Goal: Download file/media

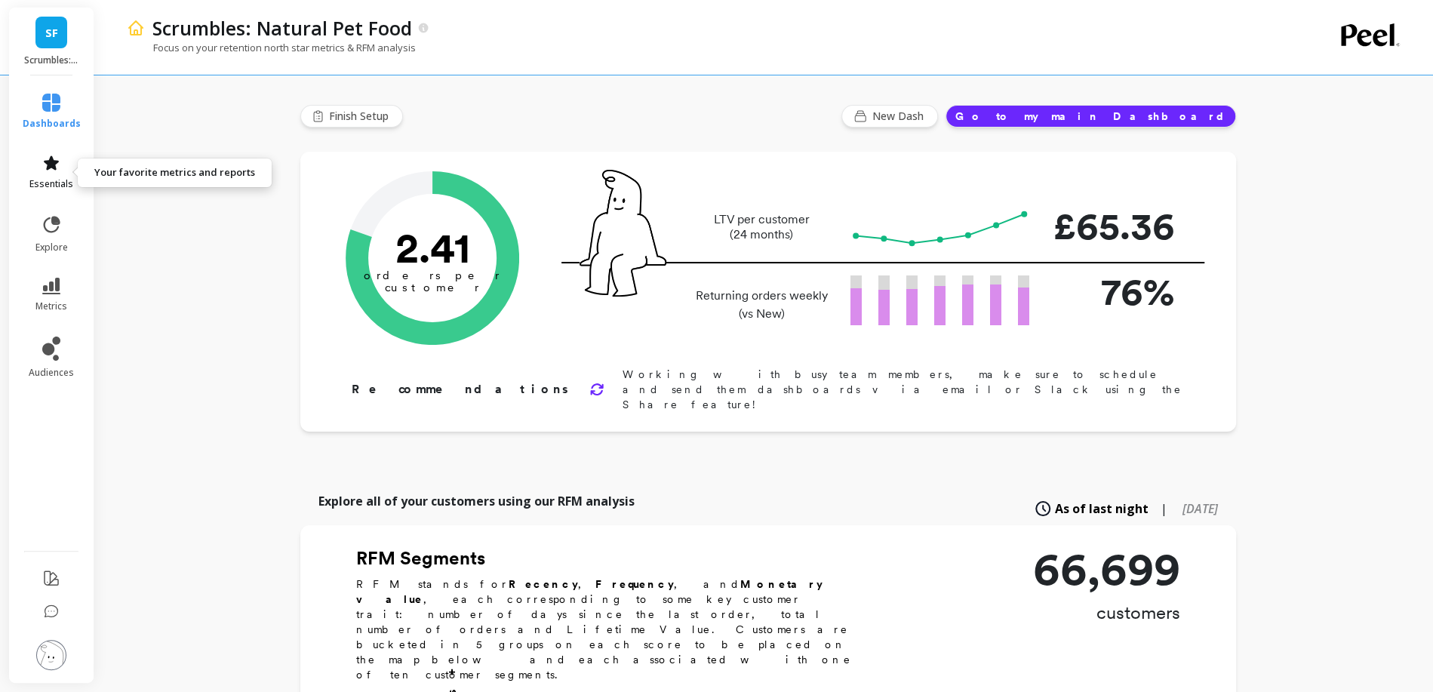
click at [51, 182] on span "essentials" at bounding box center [51, 184] width 44 height 12
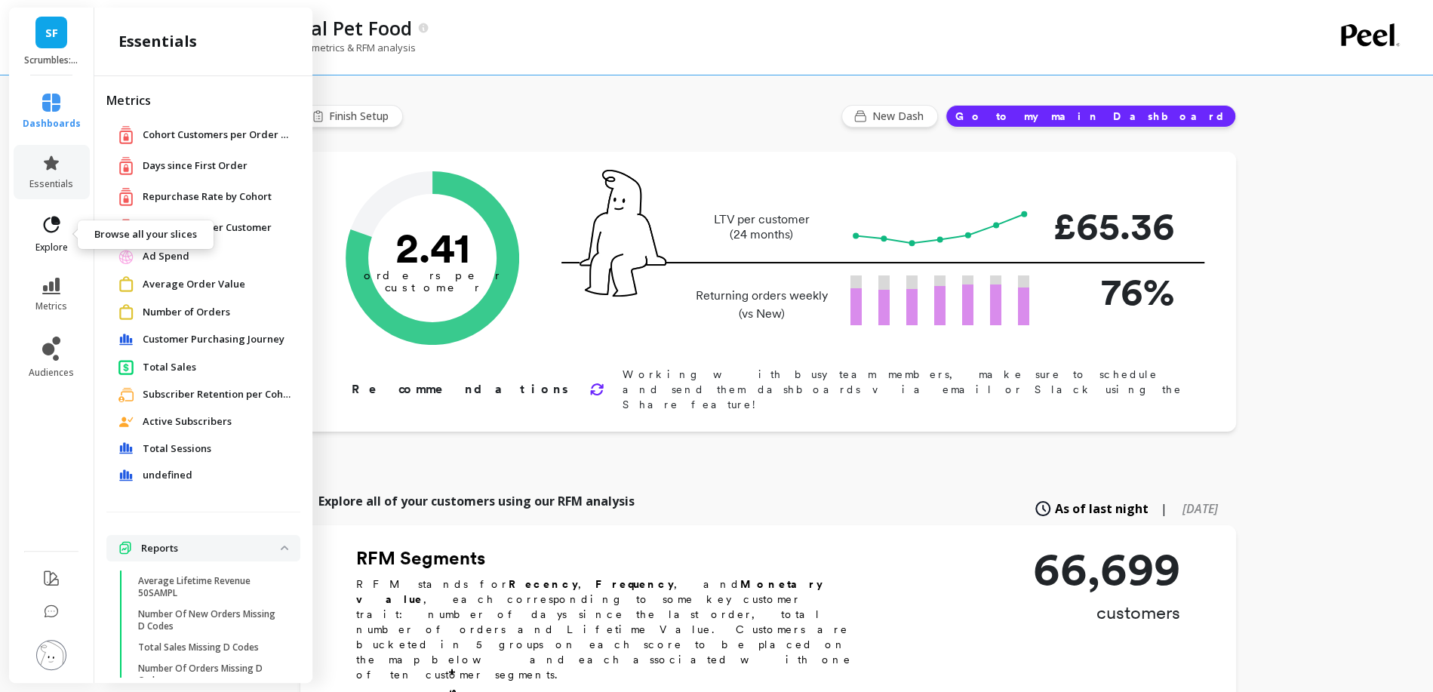
click at [59, 242] on span "explore" at bounding box center [51, 247] width 32 height 12
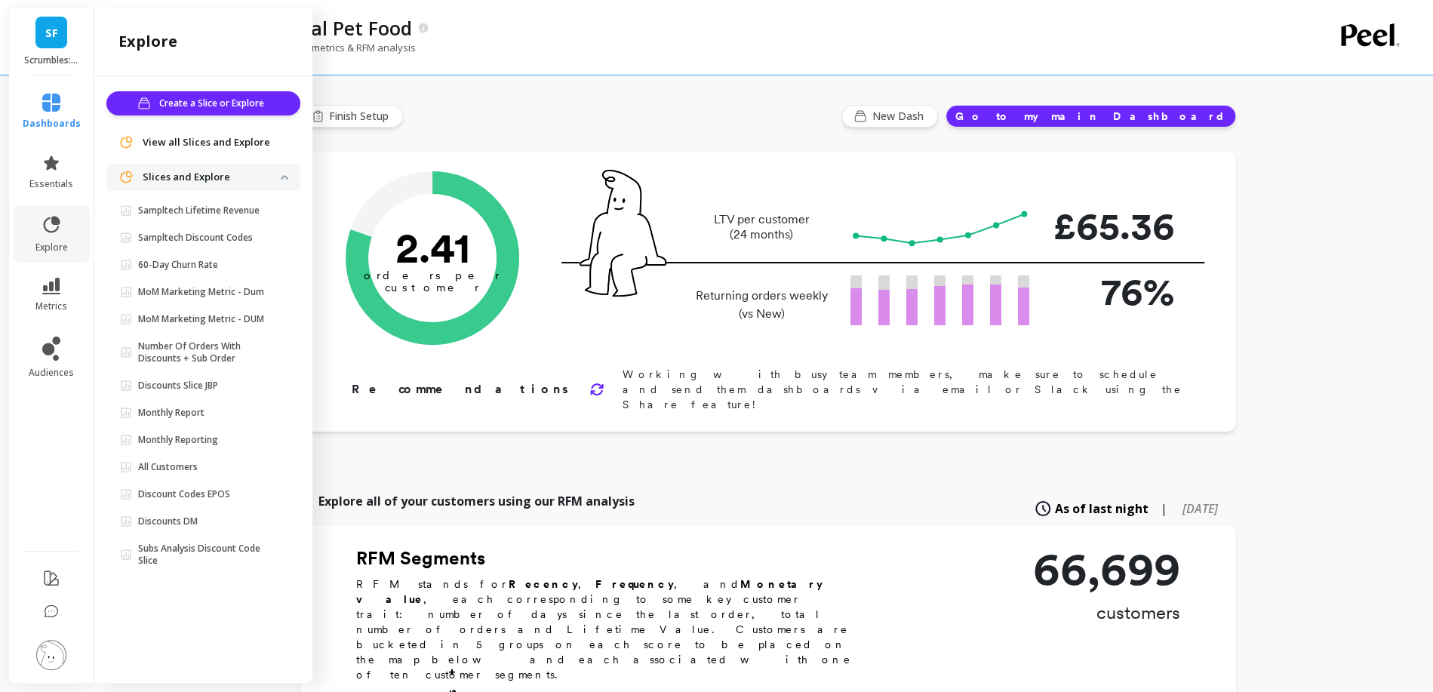
click at [192, 141] on span "View all Slices and Explore" at bounding box center [206, 142] width 127 height 15
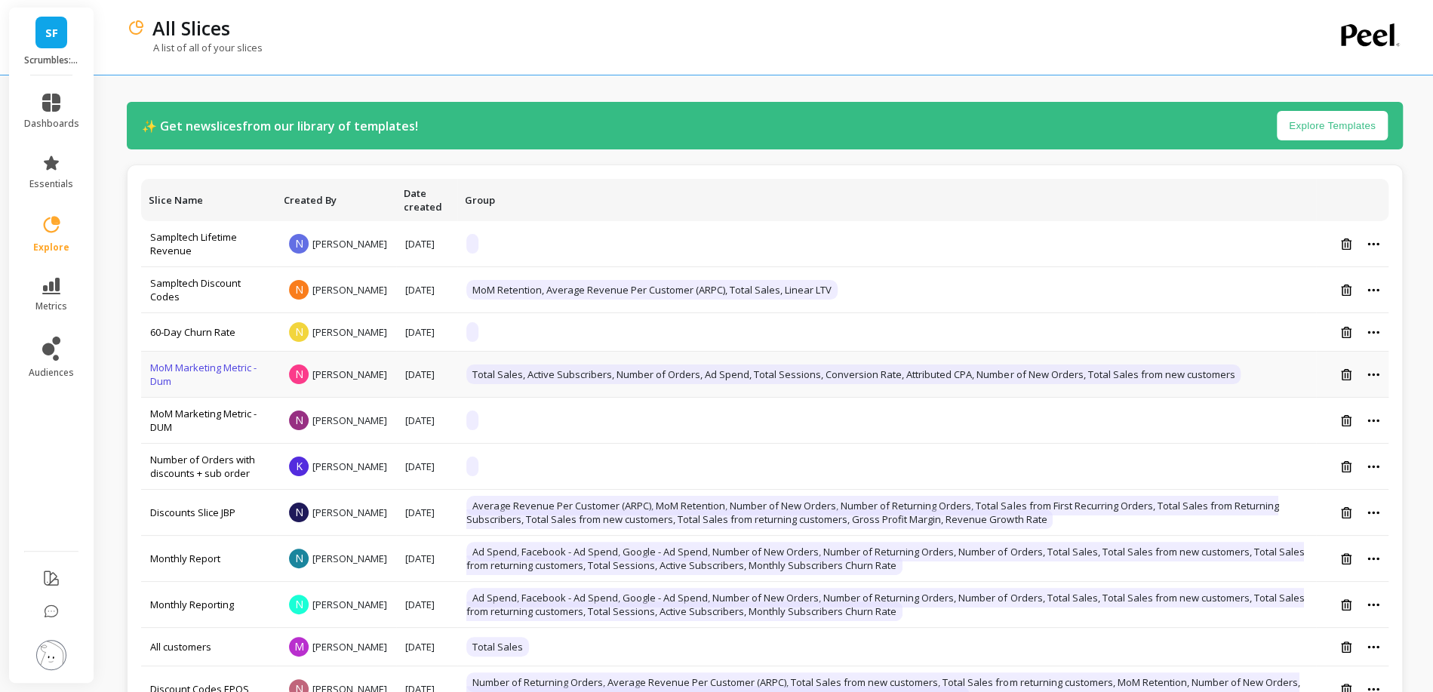
click at [164, 372] on link "MoM Marketing Metric - Dum" at bounding box center [203, 374] width 106 height 27
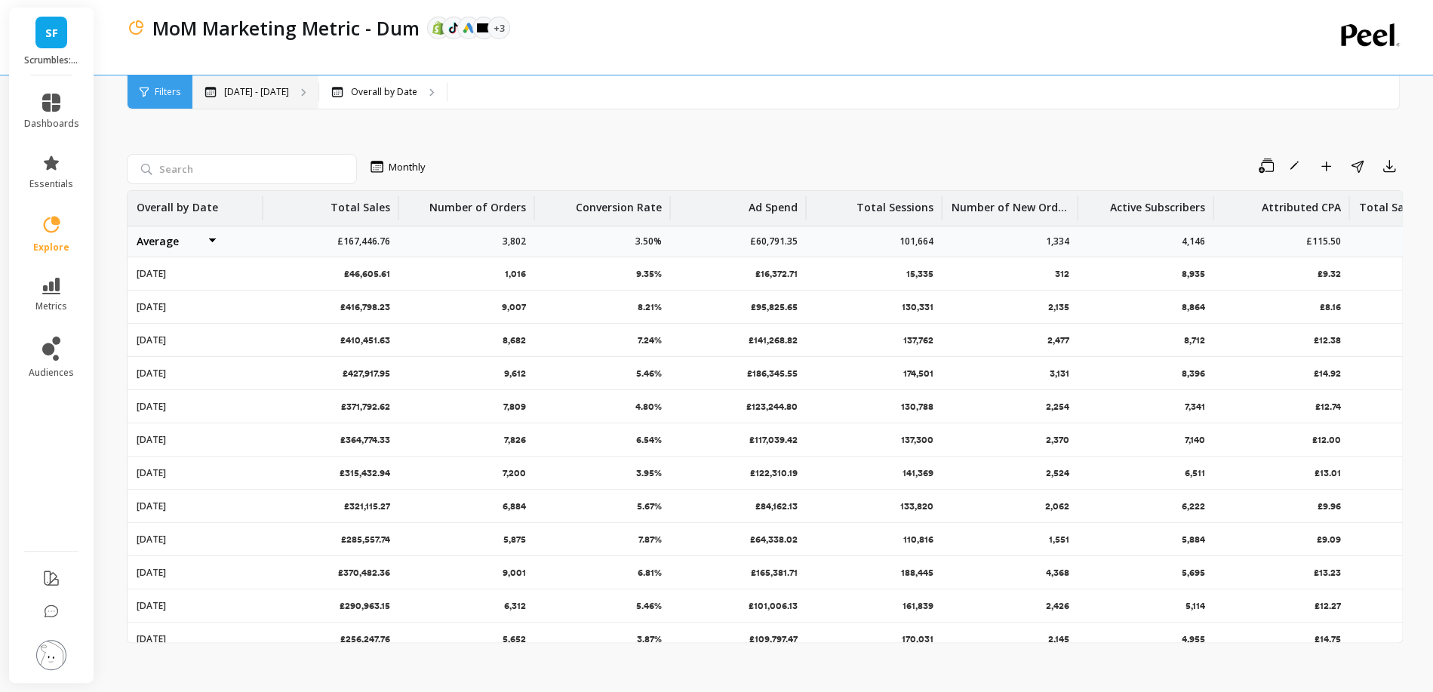
click at [244, 94] on p "Apr 1 - Sep 2" at bounding box center [256, 92] width 65 height 12
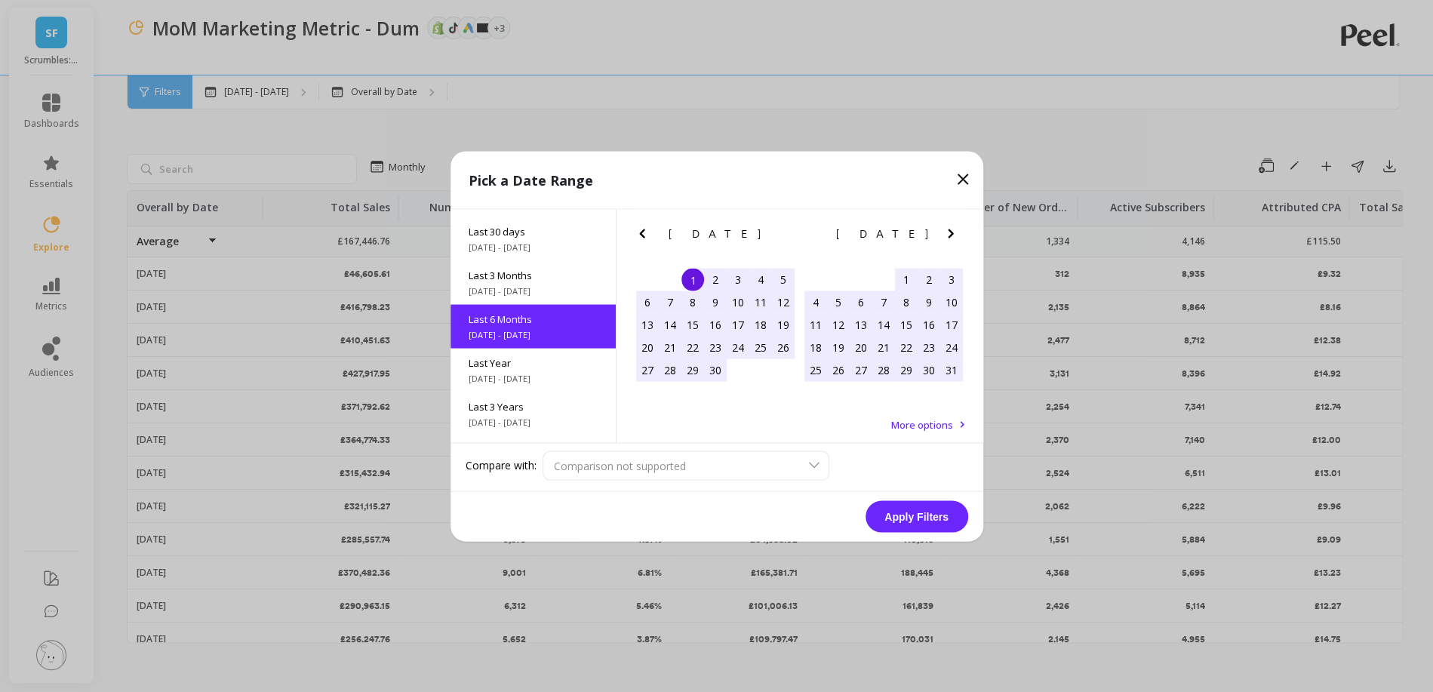
scroll to position [72, 0]
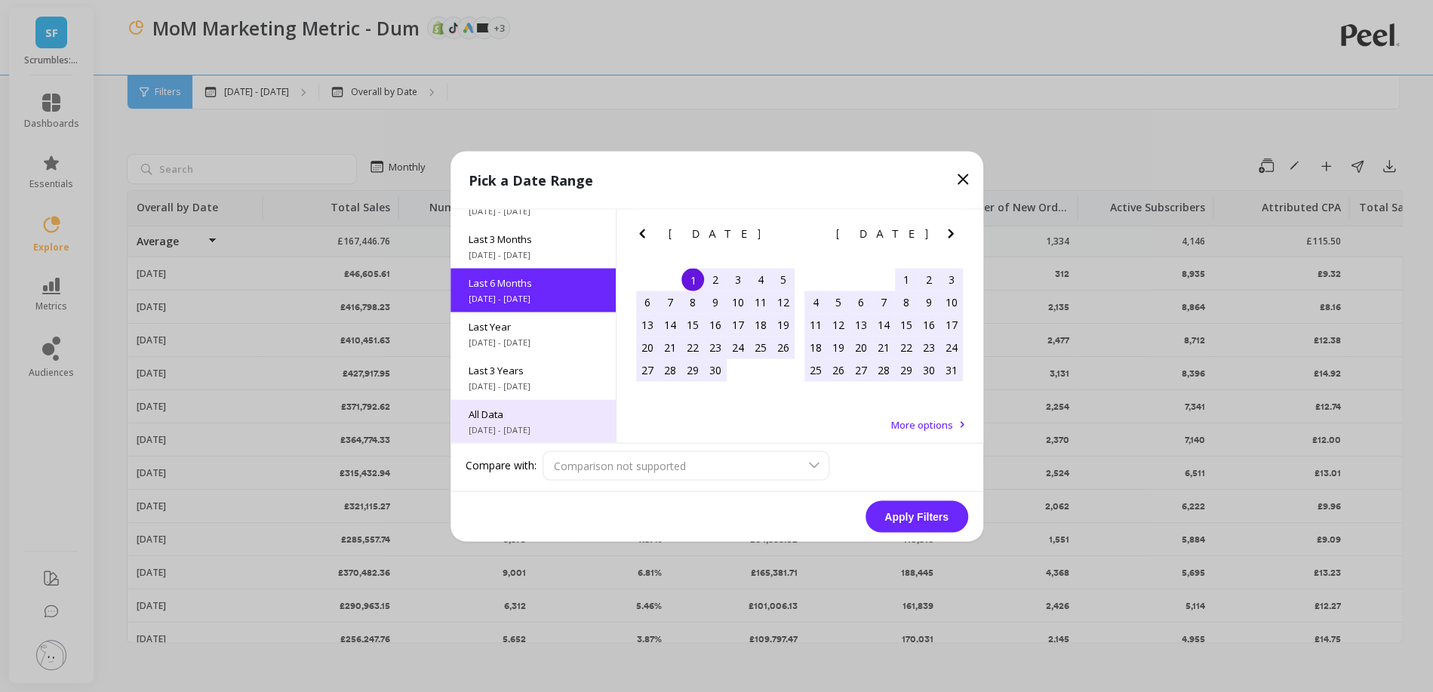
click at [527, 418] on span "All Data" at bounding box center [532, 414] width 129 height 14
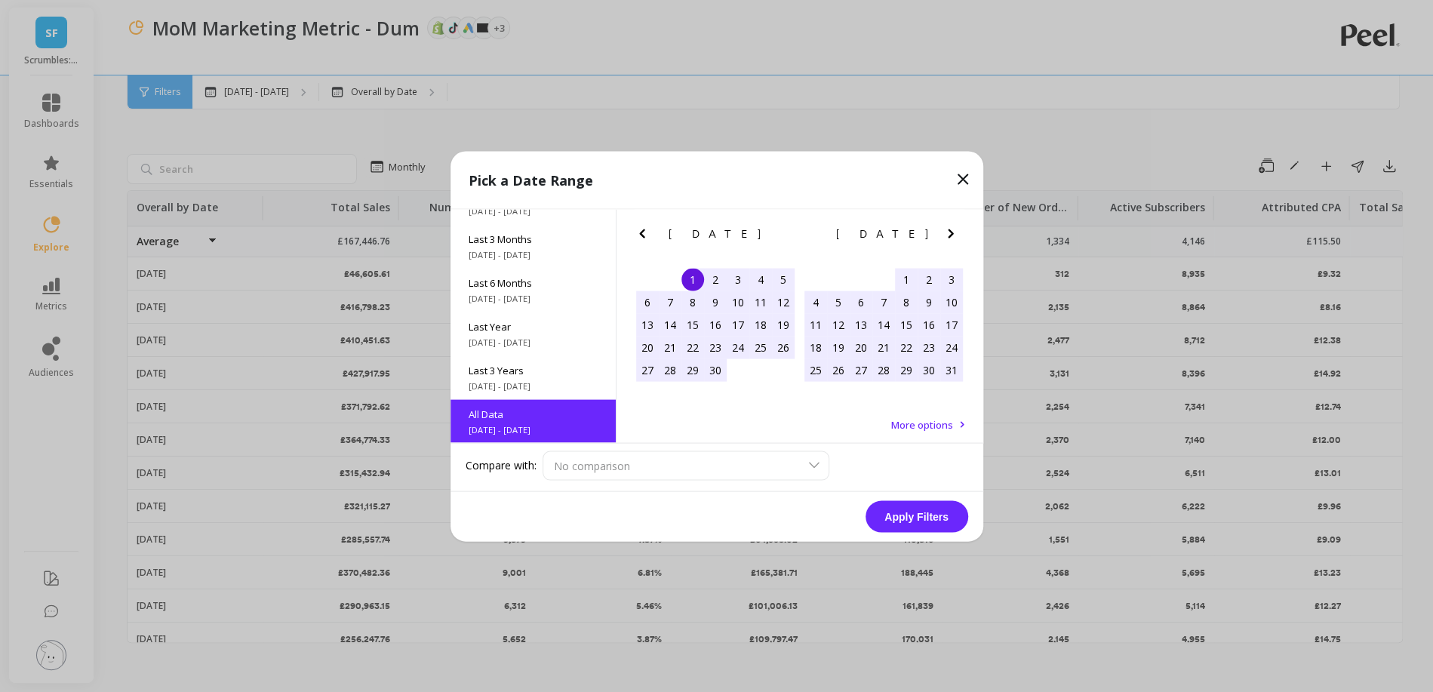
scroll to position [0, 0]
click at [935, 504] on button "Apply Filters" at bounding box center [916, 516] width 103 height 32
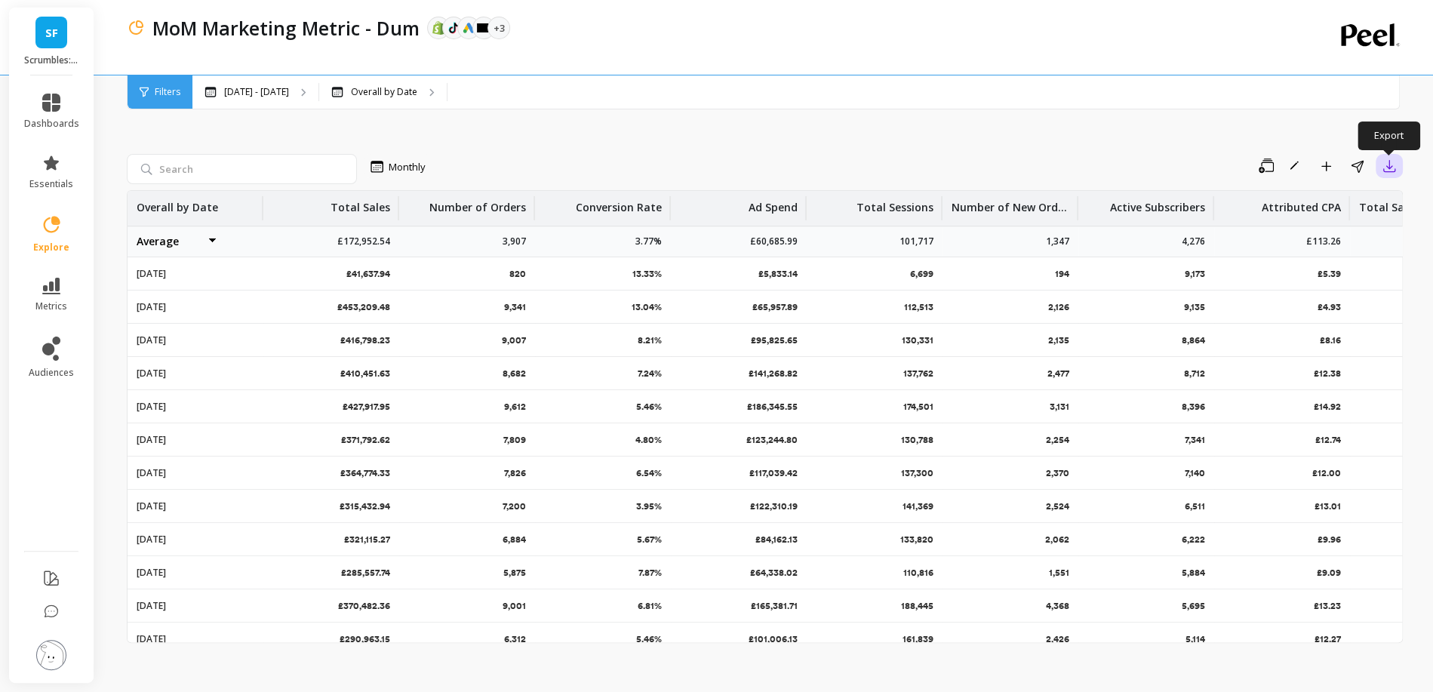
click at [1390, 168] on icon "button" at bounding box center [1388, 165] width 15 height 15
click at [1341, 206] on button "CSV" at bounding box center [1334, 207] width 134 height 27
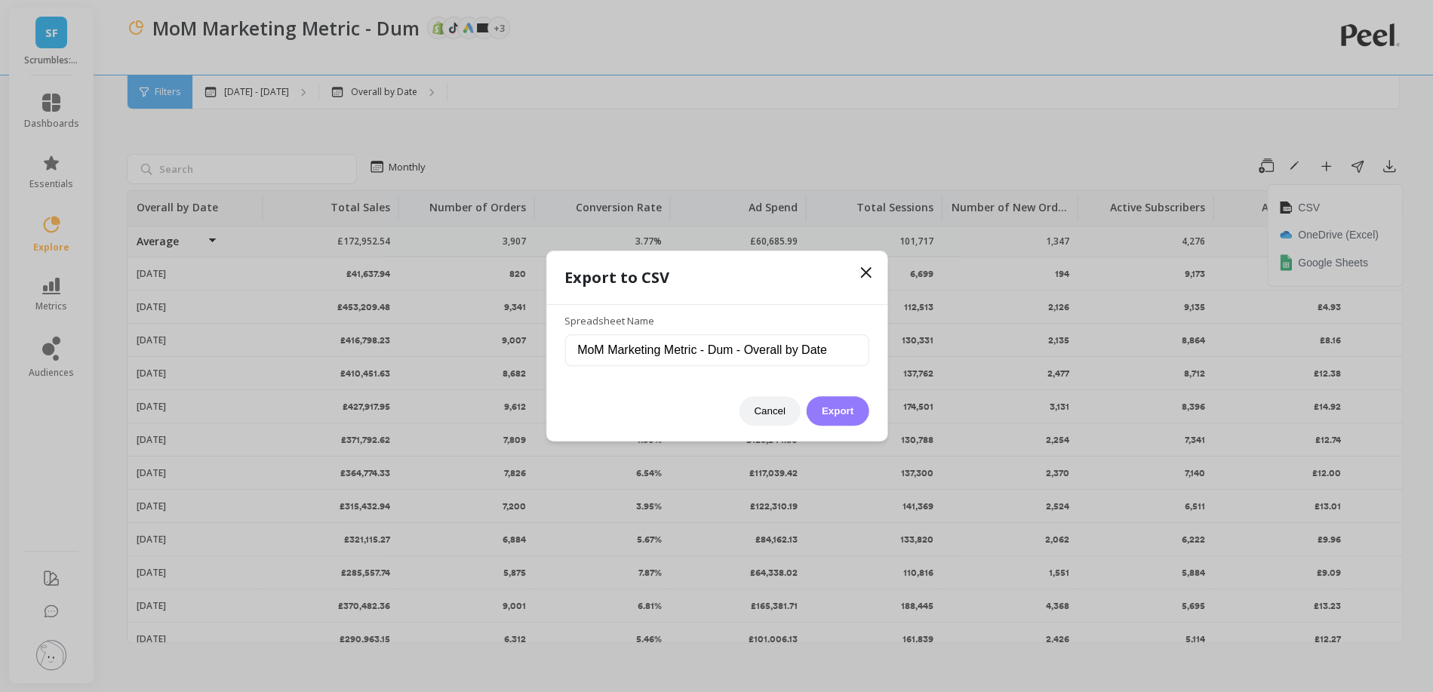
click at [841, 404] on button "Export" at bounding box center [837, 410] width 62 height 29
